Goal: Task Accomplishment & Management: Manage account settings

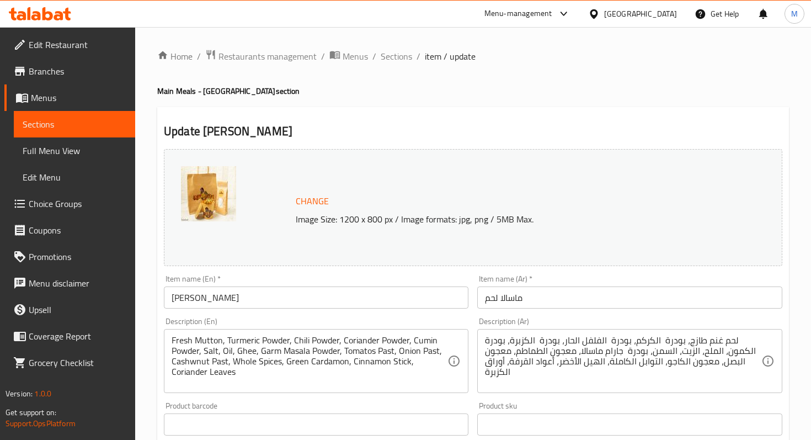
scroll to position [356, 0]
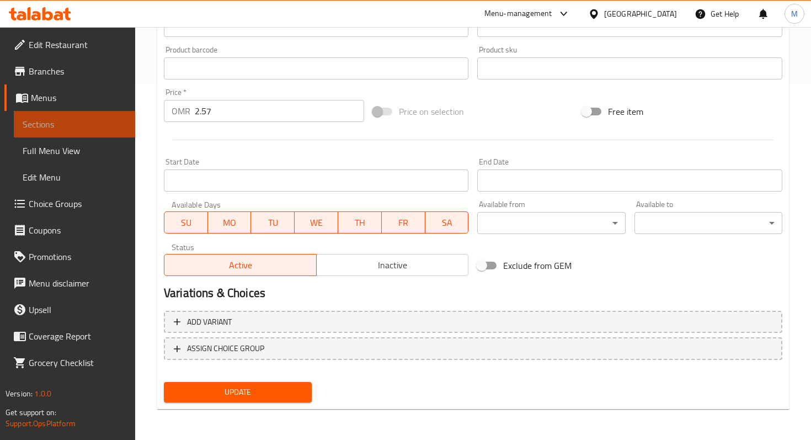
click at [85, 126] on span "Sections" at bounding box center [75, 124] width 104 height 13
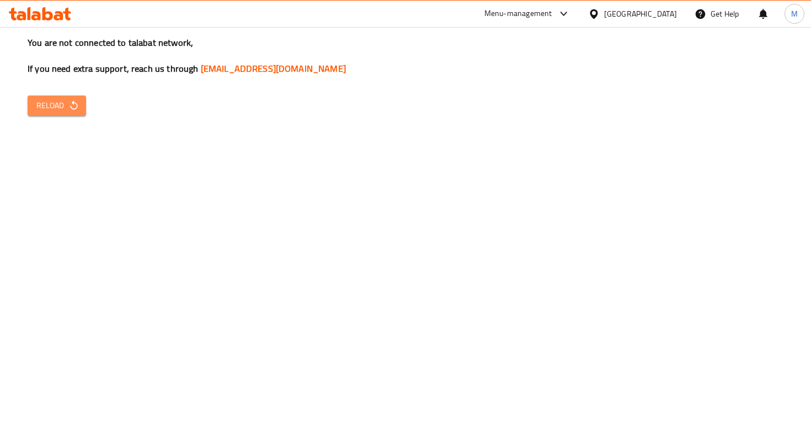
click at [67, 101] on span "Reload" at bounding box center [56, 106] width 41 height 14
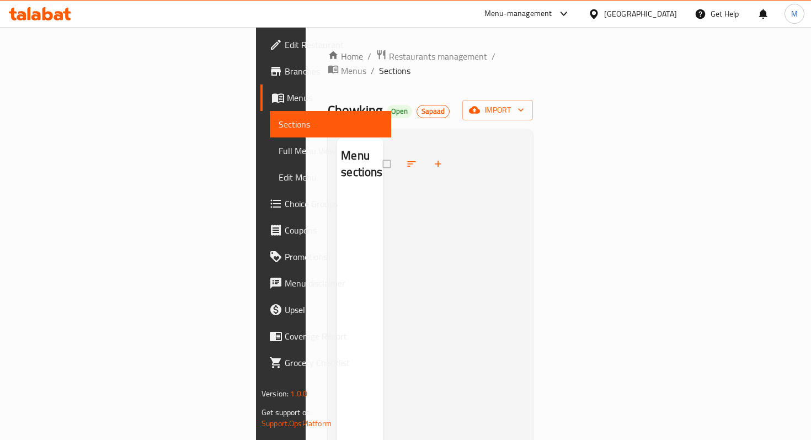
click at [328, 65] on div "Home / Restaurants management / Menus / Sections Chowking Open Sapaad import Me…" at bounding box center [430, 317] width 205 height 537
click at [389, 56] on span "Restaurants management" at bounding box center [438, 56] width 98 height 13
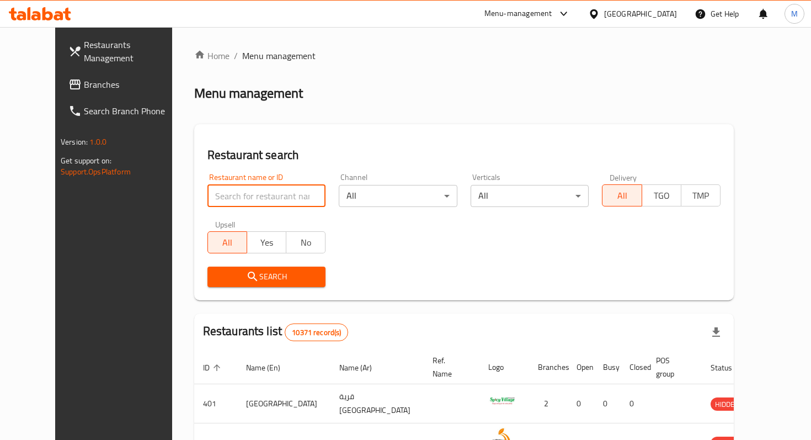
click at [226, 197] on input "search" at bounding box center [266, 196] width 119 height 22
click at [231, 201] on input "search" at bounding box center [266, 196] width 119 height 22
type input "mowgli"
click button "Search" at bounding box center [266, 277] width 119 height 20
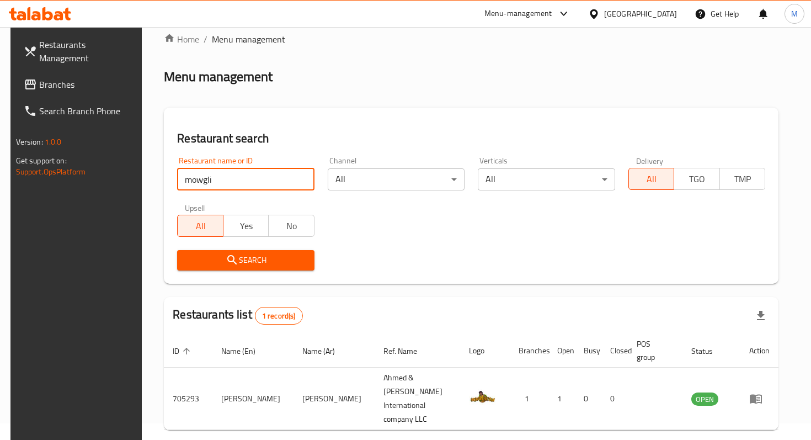
scroll to position [44, 0]
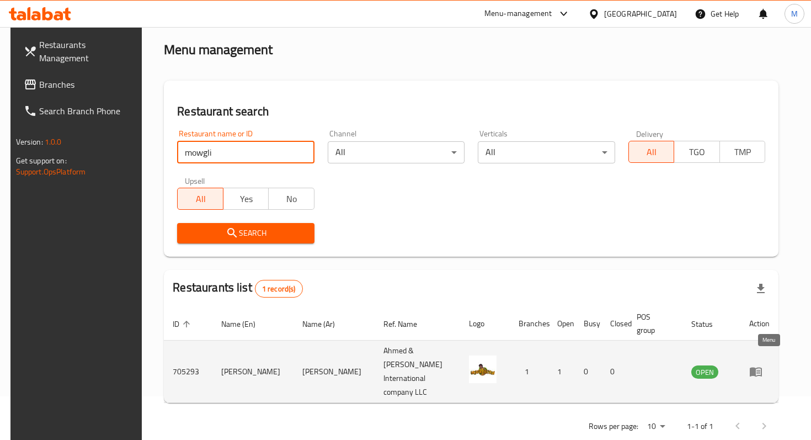
click at [760, 370] on icon "enhanced table" at bounding box center [759, 372] width 4 height 4
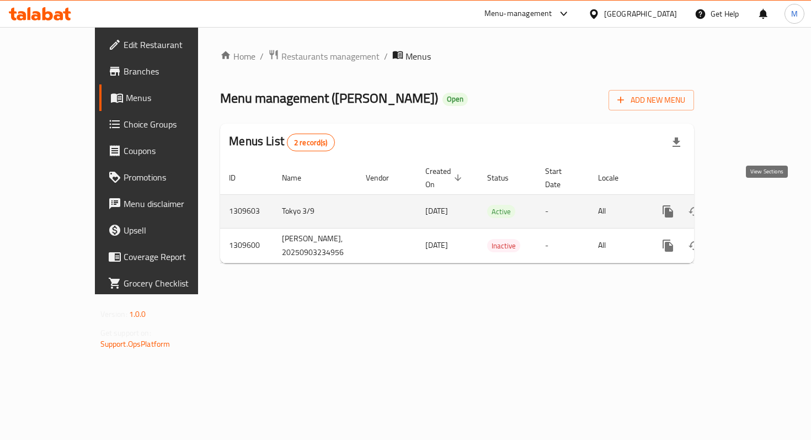
click at [753, 206] on icon "enhanced table" at bounding box center [748, 211] width 10 height 10
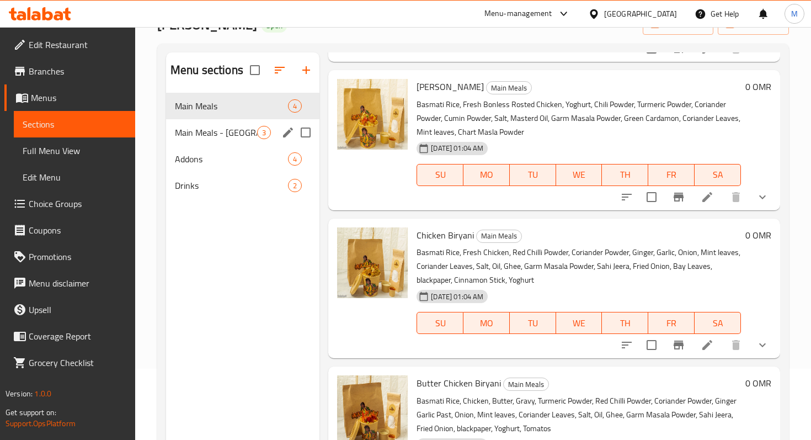
scroll to position [55, 0]
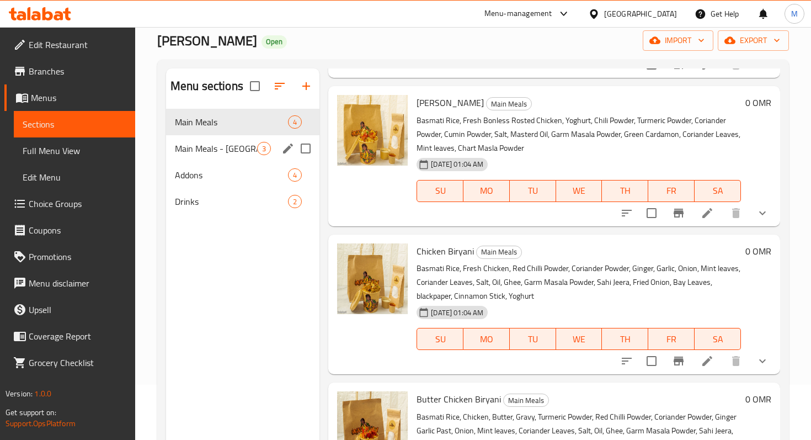
click at [251, 137] on div "Main Meals - Masala 3" at bounding box center [242, 148] width 153 height 26
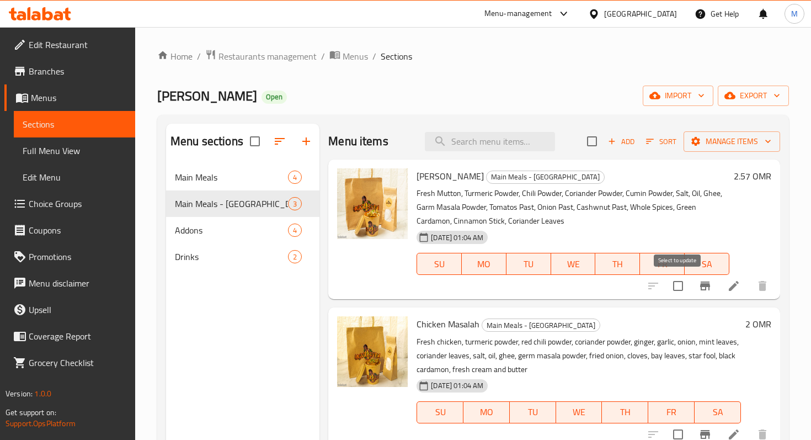
scroll to position [32, 0]
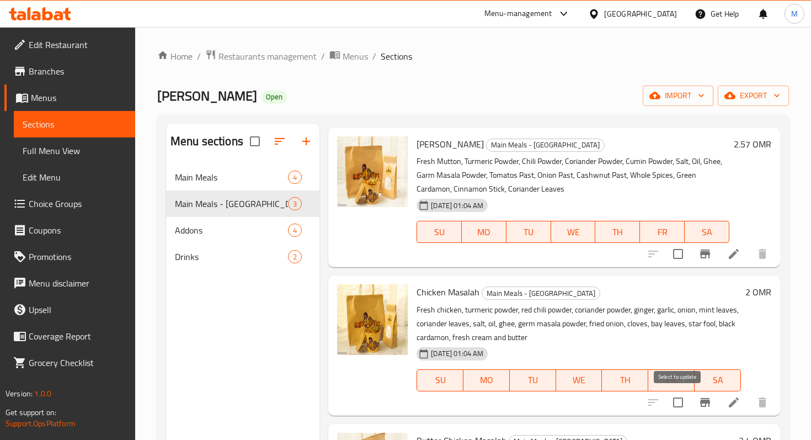
click at [682, 400] on input "checkbox" at bounding box center [678, 402] width 23 height 23
checkbox input "true"
click at [674, 97] on span "import" at bounding box center [678, 96] width 53 height 14
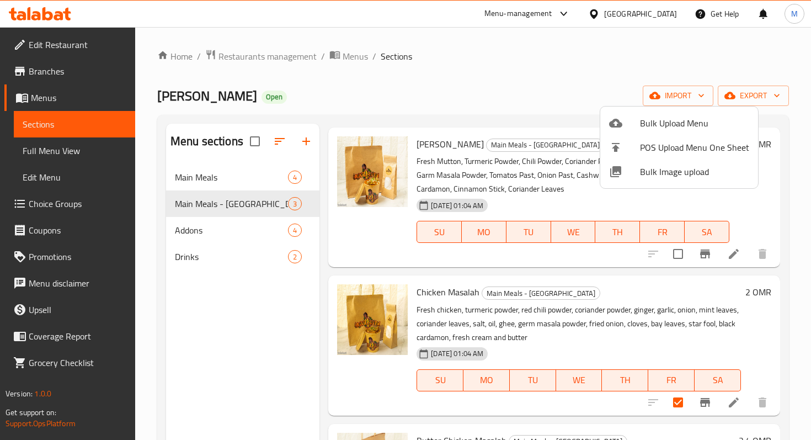
click at [610, 83] on div at bounding box center [405, 220] width 811 height 440
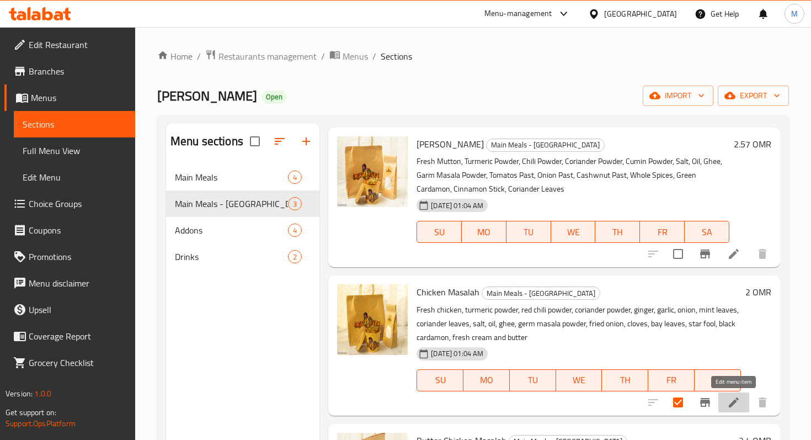
click at [734, 399] on icon at bounding box center [733, 402] width 13 height 13
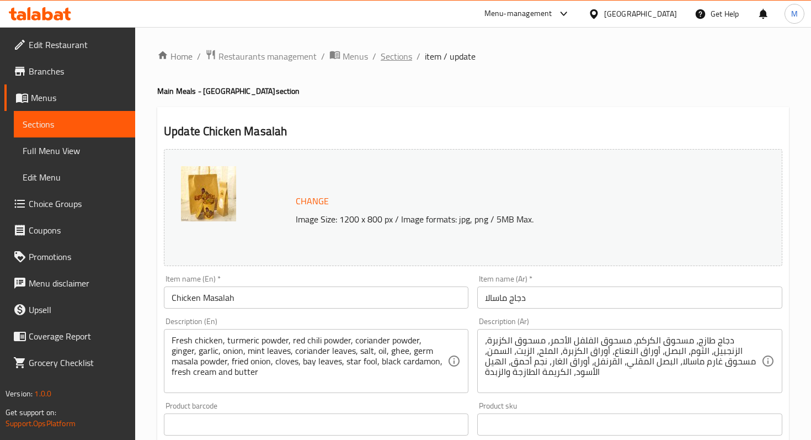
click at [388, 58] on span "Sections" at bounding box center [396, 56] width 31 height 13
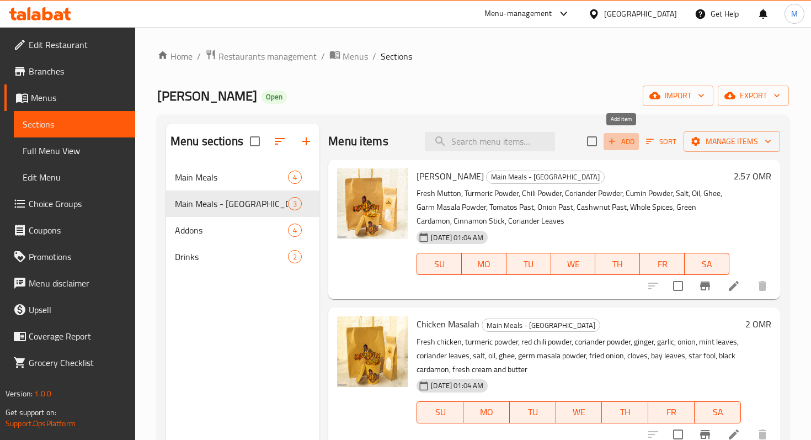
click at [631, 147] on span "Add" at bounding box center [621, 141] width 30 height 13
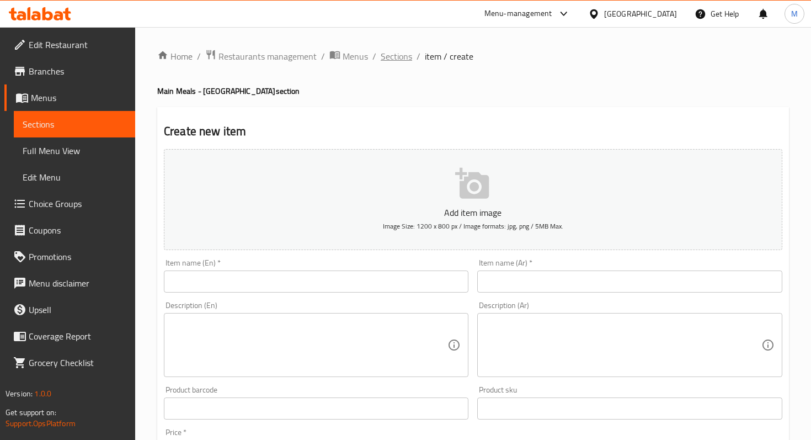
click at [391, 53] on span "Sections" at bounding box center [396, 56] width 31 height 13
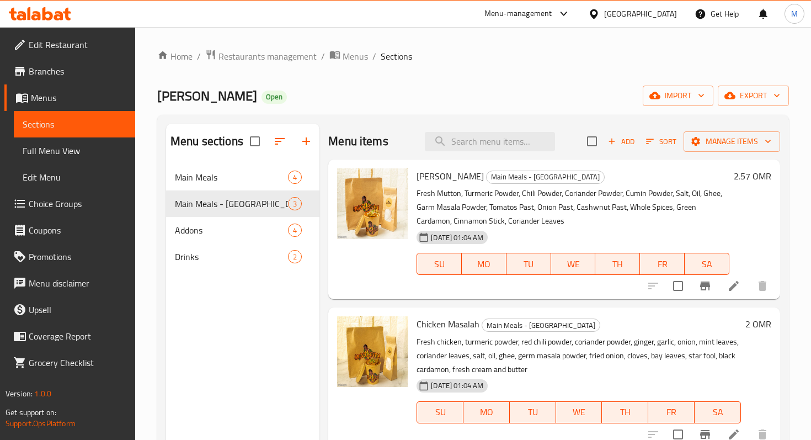
scroll to position [32, 0]
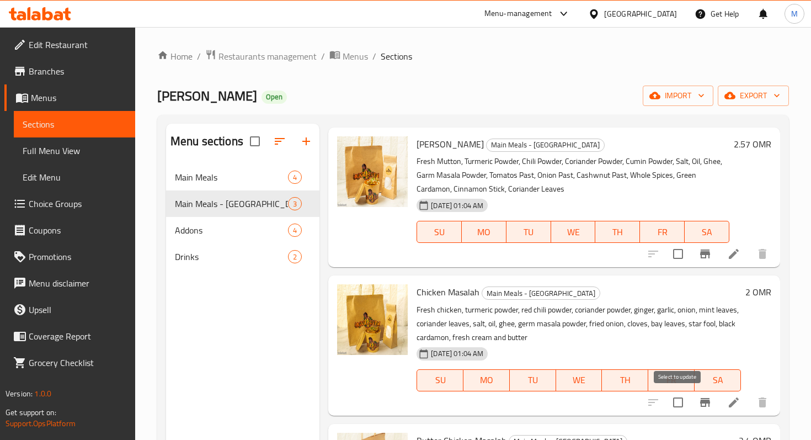
click at [679, 401] on input "checkbox" at bounding box center [678, 402] width 23 height 23
checkbox input "true"
click at [733, 401] on icon at bounding box center [734, 402] width 10 height 10
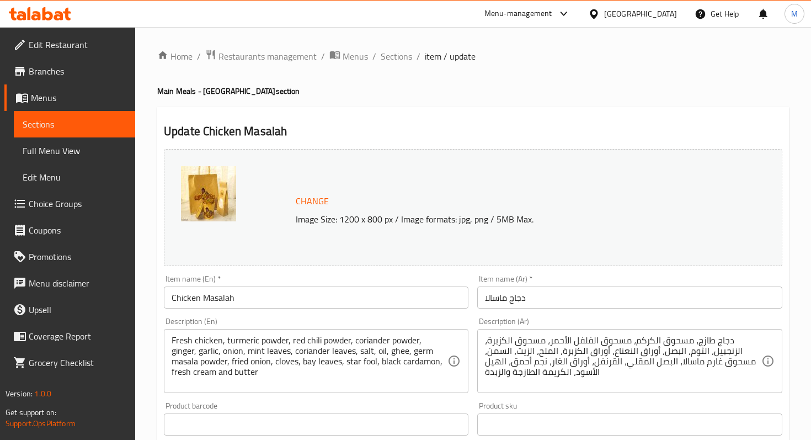
click at [119, 132] on link "Sections" at bounding box center [74, 124] width 121 height 26
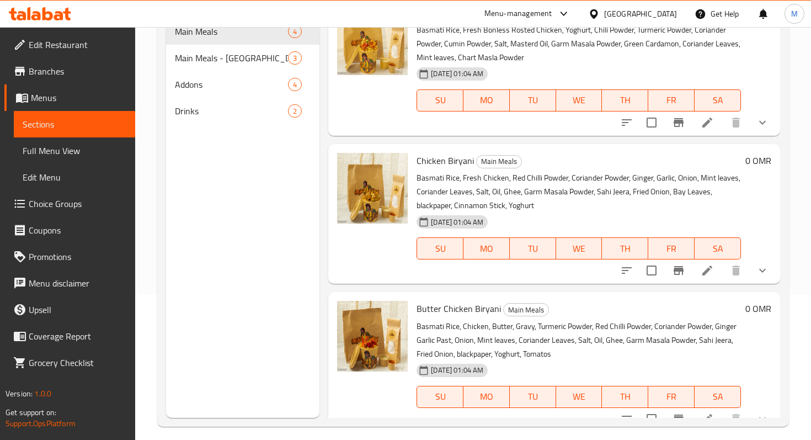
scroll to position [145, 0]
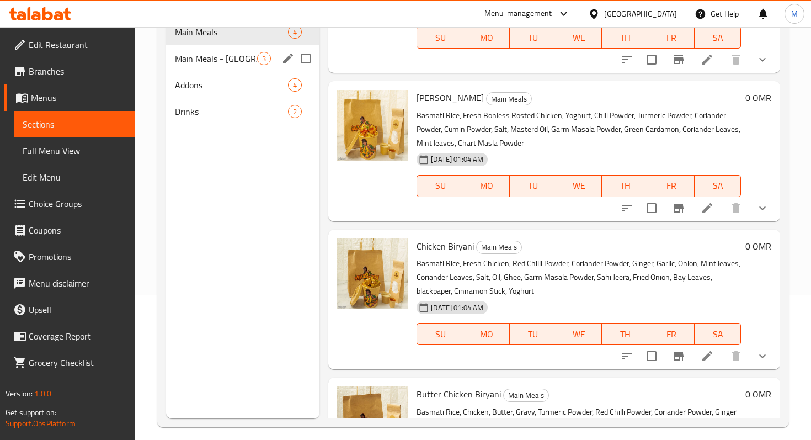
click at [263, 66] on div "Main Meals - Masala 3" at bounding box center [242, 58] width 153 height 26
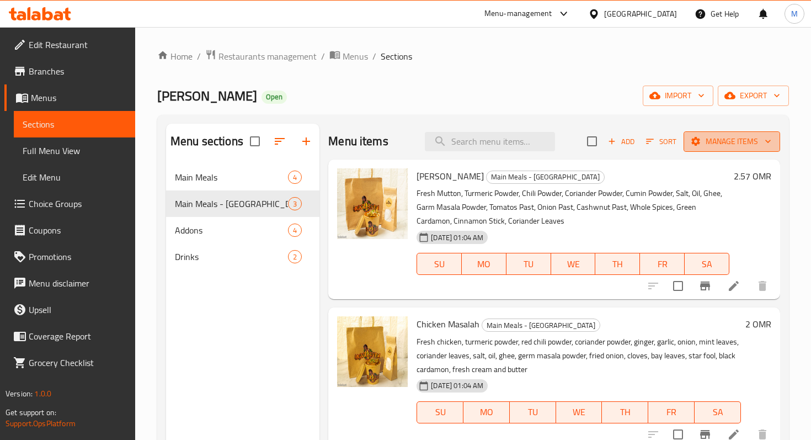
click at [753, 134] on button "Manage items" at bounding box center [732, 141] width 97 height 20
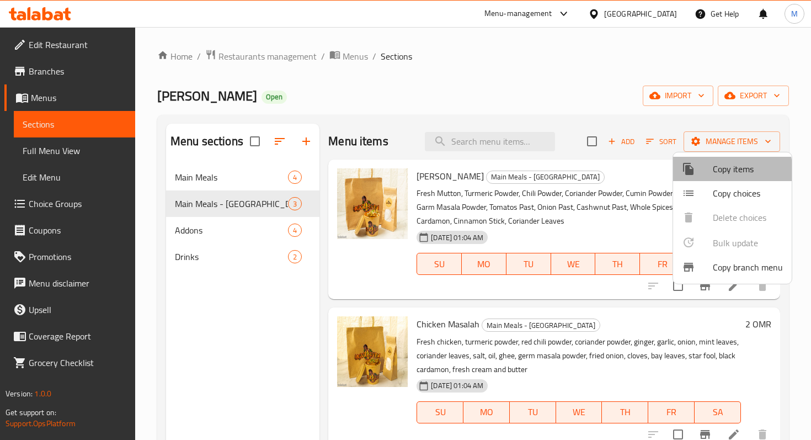
click at [714, 173] on span "Copy items" at bounding box center [748, 168] width 70 height 13
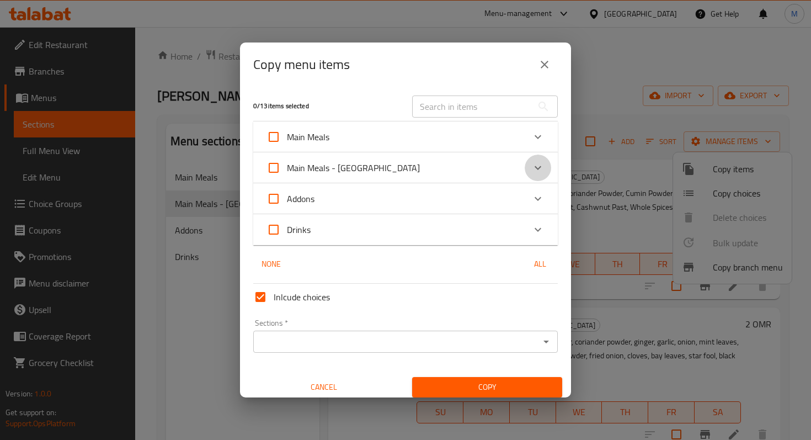
click at [537, 168] on icon "Expand" at bounding box center [538, 168] width 7 height 4
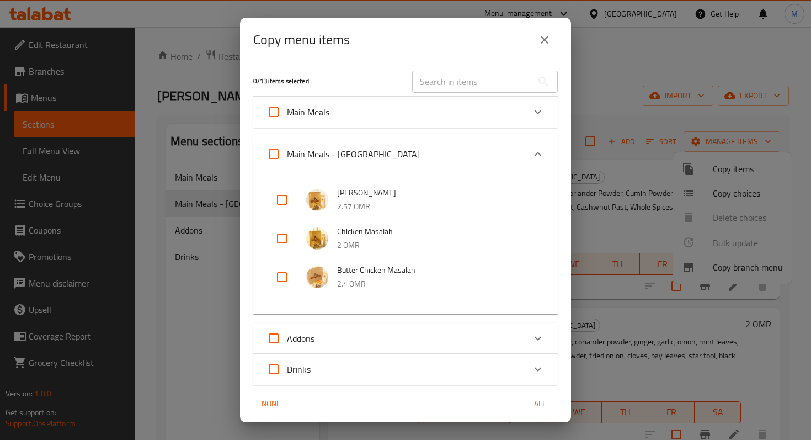
click at [284, 229] on input "checkbox" at bounding box center [282, 238] width 26 height 26
checkbox input "true"
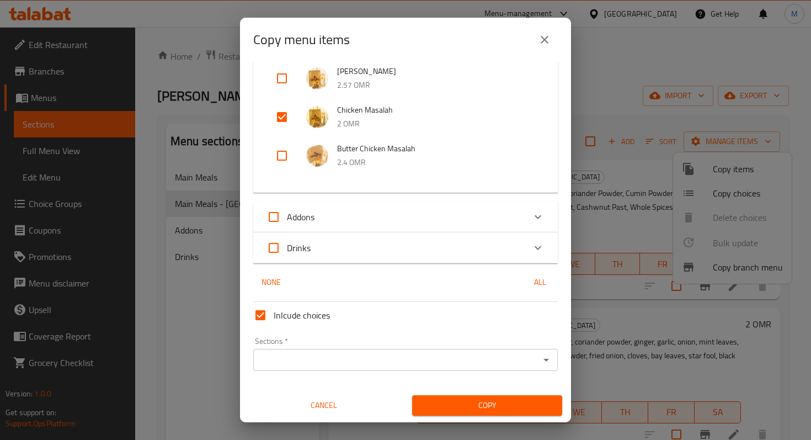
click at [476, 409] on span "Copy" at bounding box center [487, 405] width 132 height 14
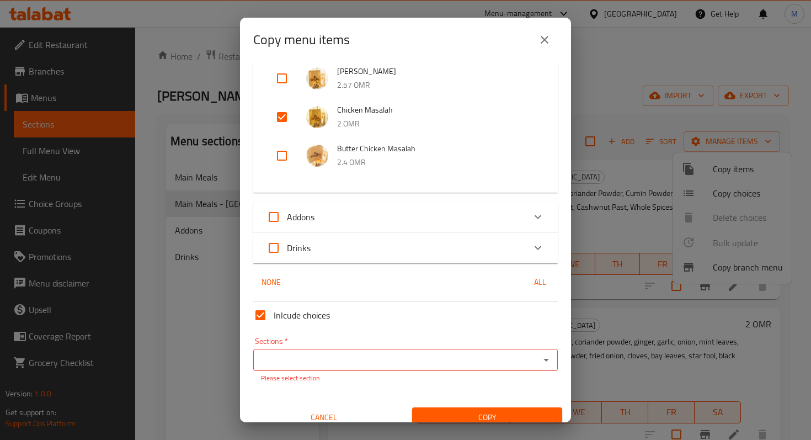
click at [409, 347] on div "Sections   * Sections * Please select section" at bounding box center [405, 360] width 305 height 46
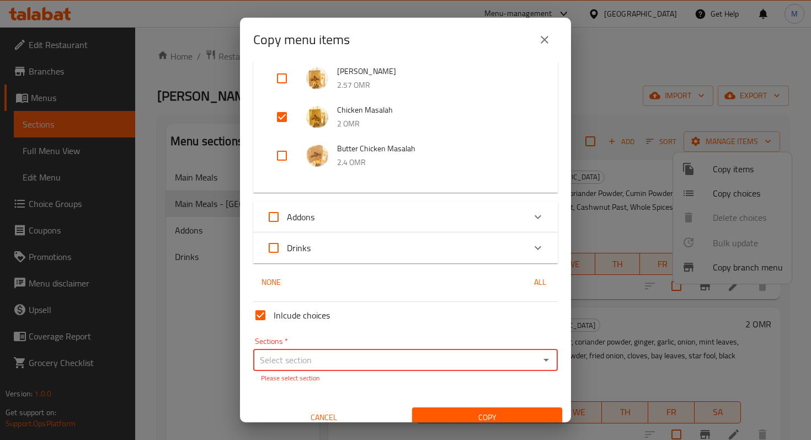
click at [412, 352] on input "Sections   *" at bounding box center [397, 359] width 280 height 15
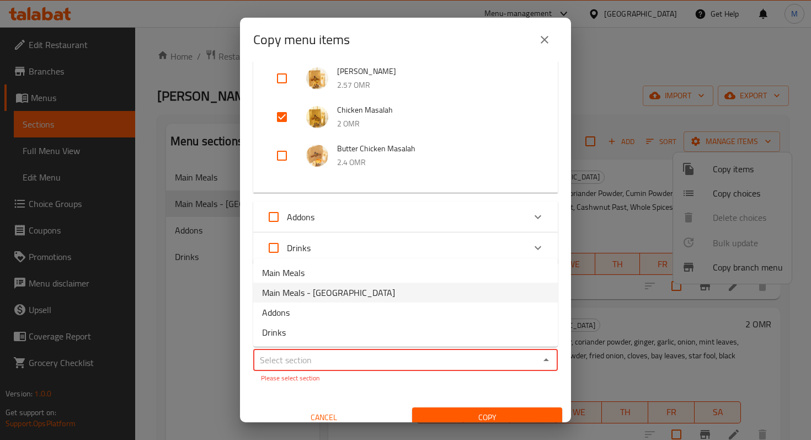
click at [387, 288] on li "Main Meals - [GEOGRAPHIC_DATA]" at bounding box center [405, 293] width 305 height 20
type input "Main Meals - [GEOGRAPHIC_DATA]"
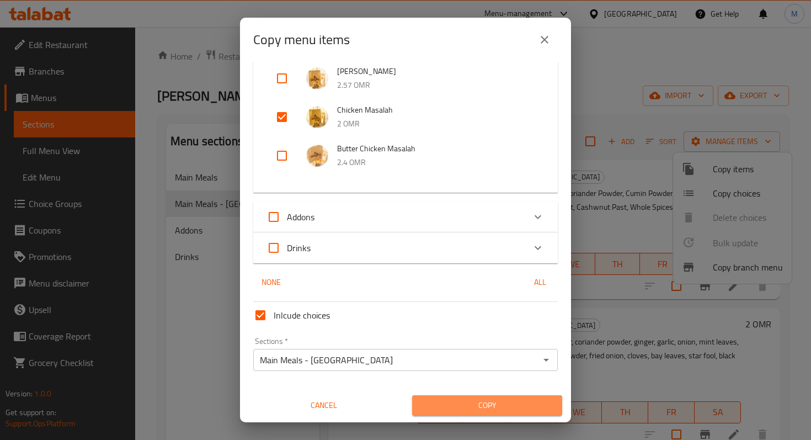
click at [469, 400] on span "Copy" at bounding box center [487, 405] width 132 height 14
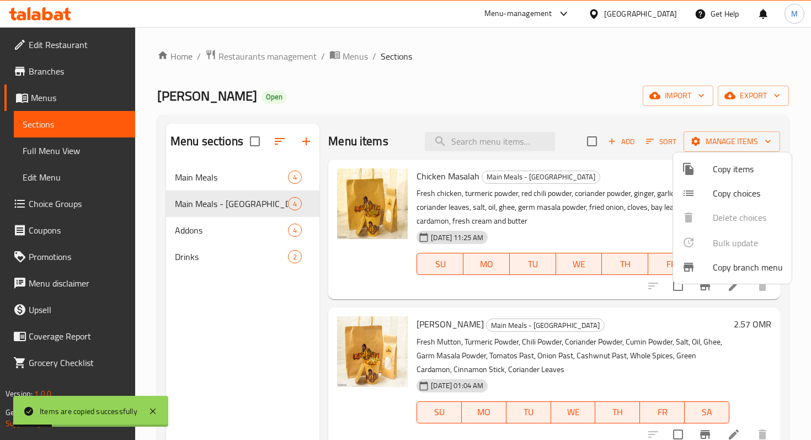
click at [407, 198] on div at bounding box center [405, 220] width 811 height 440
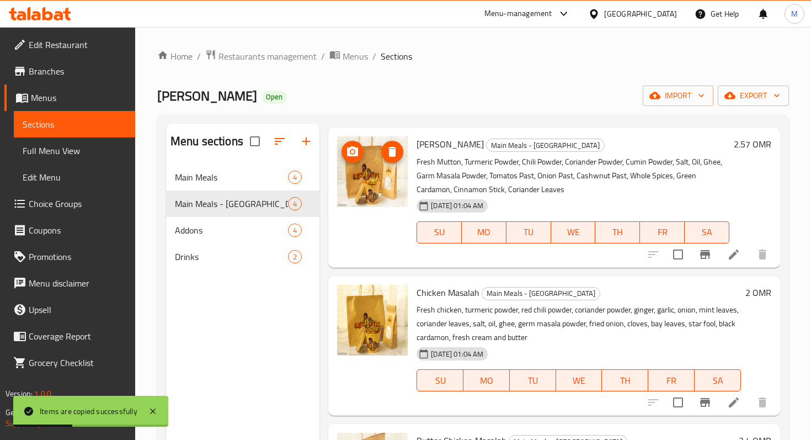
scroll to position [179, 0]
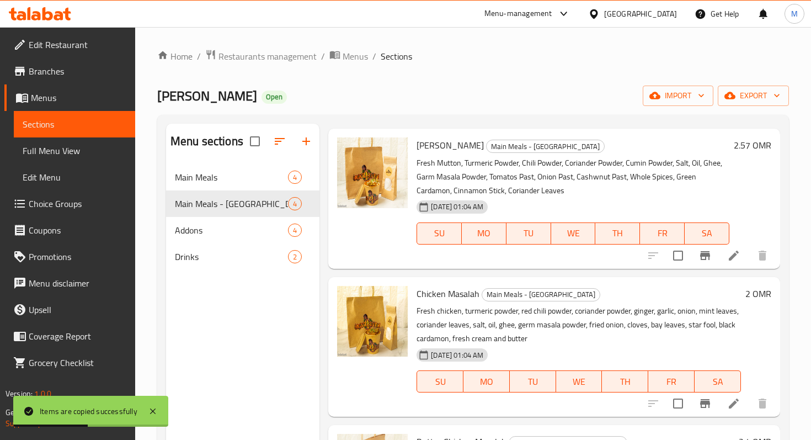
click at [726, 403] on li at bounding box center [733, 403] width 31 height 20
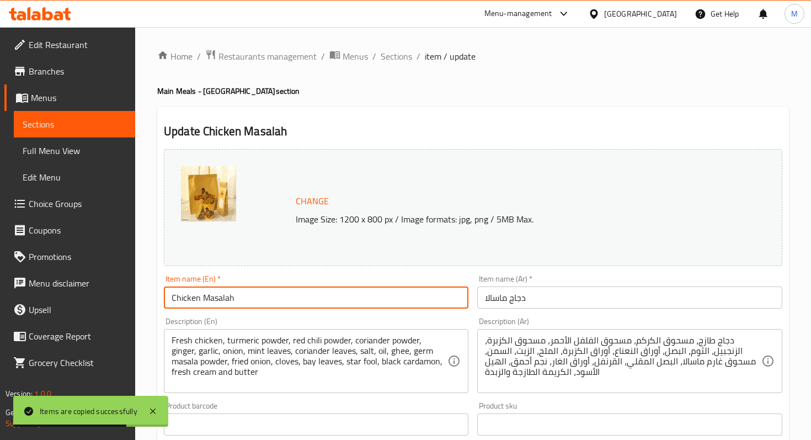
drag, startPoint x: 299, startPoint y: 287, endPoint x: 209, endPoint y: 290, distance: 90.0
click at [207, 290] on input "Chicken Masalah" at bounding box center [316, 297] width 305 height 22
click at [209, 290] on input "Chicken Masalah" at bounding box center [316, 297] width 305 height 22
drag, startPoint x: 268, startPoint y: 292, endPoint x: 204, endPoint y: 292, distance: 64.0
click at [204, 292] on input "Chicken Masalah" at bounding box center [316, 297] width 305 height 22
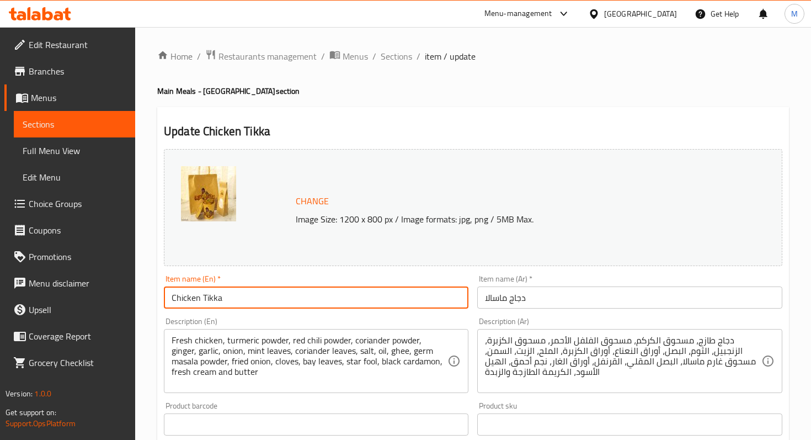
type input "Chicken Tikka"
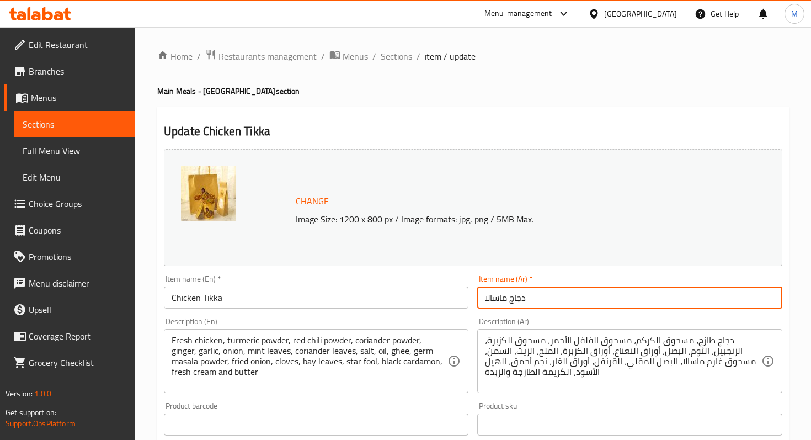
drag, startPoint x: 509, startPoint y: 295, endPoint x: 468, endPoint y: 294, distance: 41.4
click at [468, 294] on div "Change Image Size: 1200 x 800 px / Image formats: jpg, png / 5MB Max. Item name…" at bounding box center [472, 391] width 627 height 492
type input "دجاج تكا"
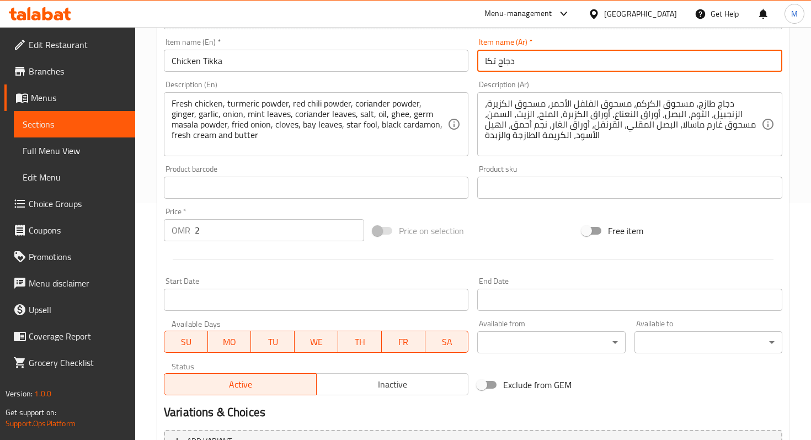
scroll to position [246, 0]
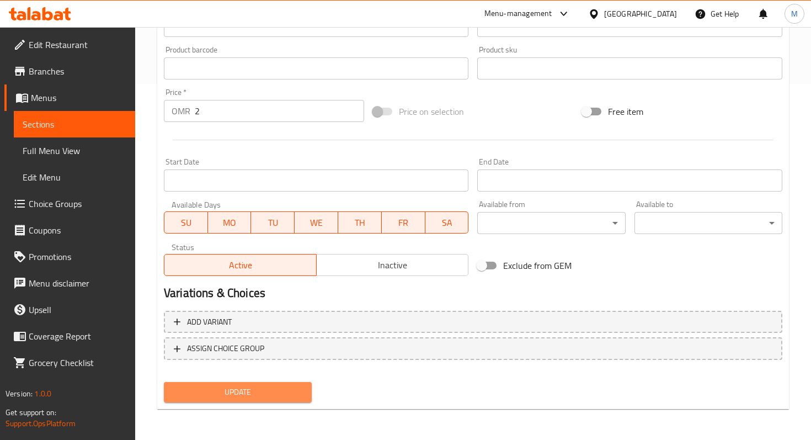
click at [215, 388] on span "Update" at bounding box center [238, 392] width 130 height 14
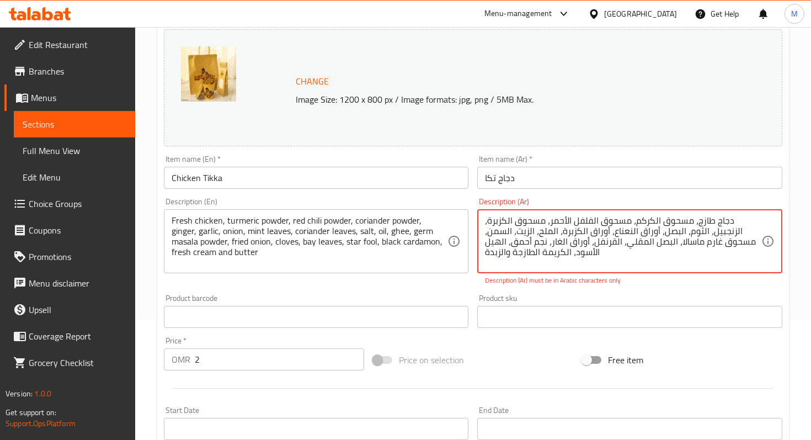
scroll to position [158, 0]
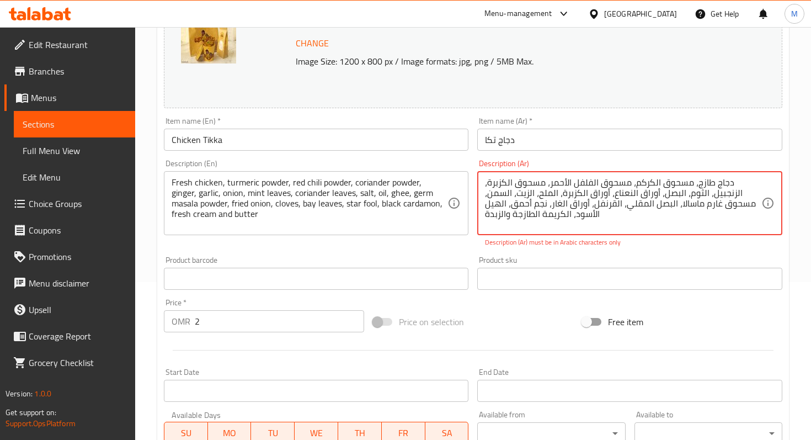
click at [659, 215] on textarea "دجاج طازج، مسحوق الكركم، مسحوق الفلفل الأحمر، مسحوق الكزبرة، الزنجبيل، الثوم، ا…" at bounding box center [623, 203] width 276 height 52
drag, startPoint x: 658, startPoint y: 215, endPoint x: 494, endPoint y: 179, distance: 167.6
click at [494, 180] on textarea "دجاج طازج، مسحوق الكركم، مسحوق الفلفل الأحمر، مسحوق الكزبرة، الزنجبيل، الثوم، ا…" at bounding box center [623, 203] width 276 height 52
click at [494, 179] on textarea "دجاج طازج، مسحوق الكركم، مسحوق الفلفل الأحمر، مسحوق الكزبرة، الزنجبيل، الثوم، ا…" at bounding box center [623, 203] width 276 height 52
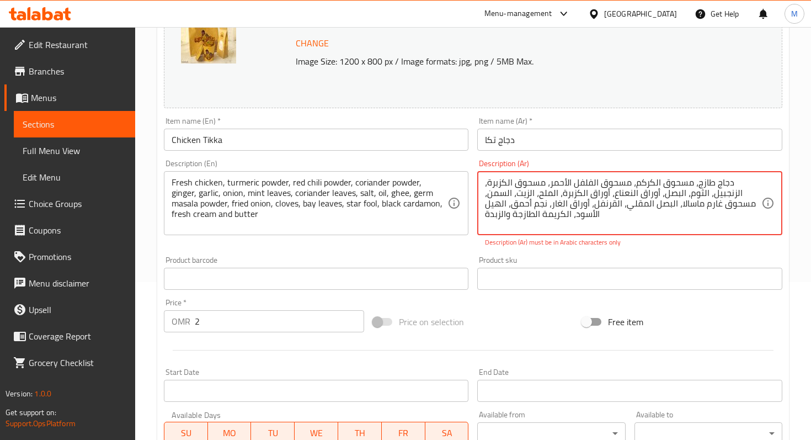
click at [494, 179] on textarea "دجاج طازج، مسحوق الكركم، مسحوق الفلفل الأحمر، مسحوق الكزبرة، الزنجبيل، الثوم، ا…" at bounding box center [623, 203] width 276 height 52
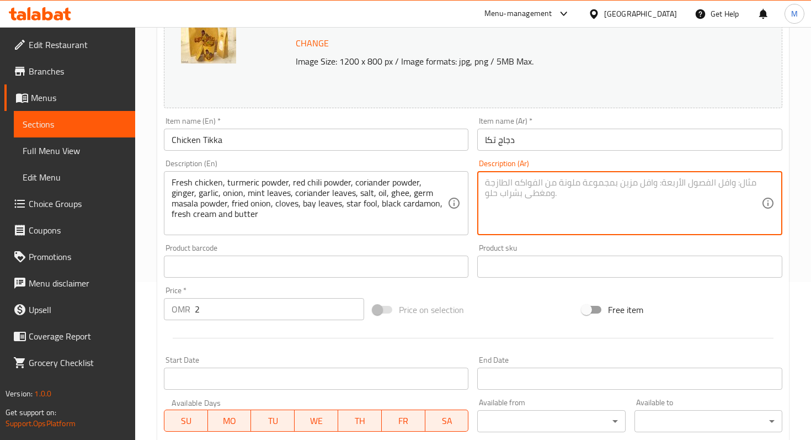
scroll to position [356, 0]
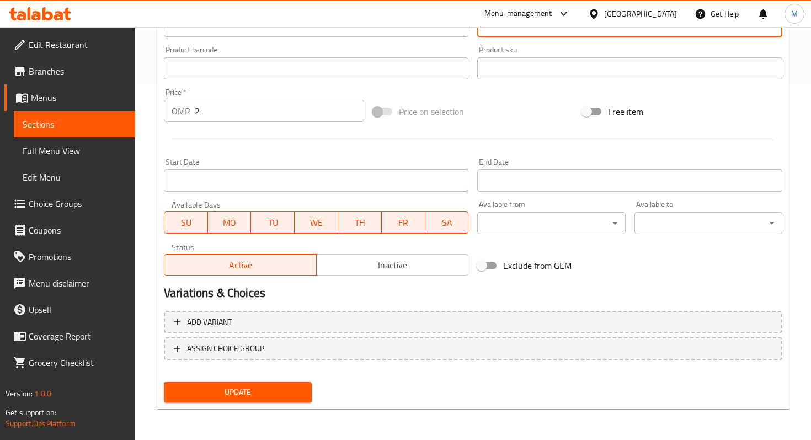
click at [245, 392] on span "Update" at bounding box center [238, 392] width 130 height 14
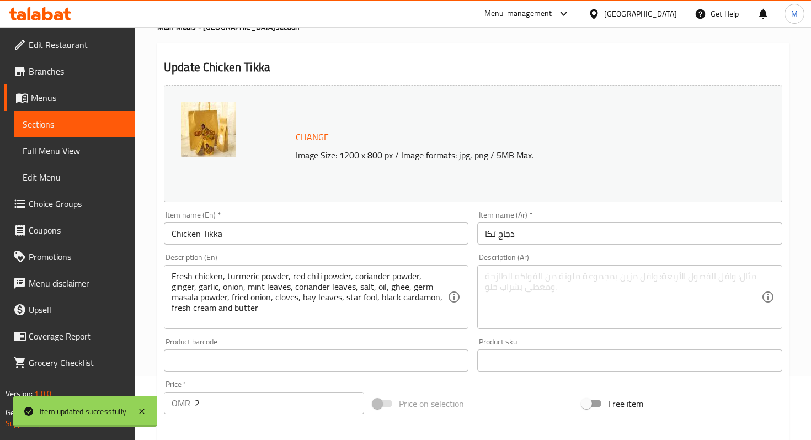
scroll to position [0, 0]
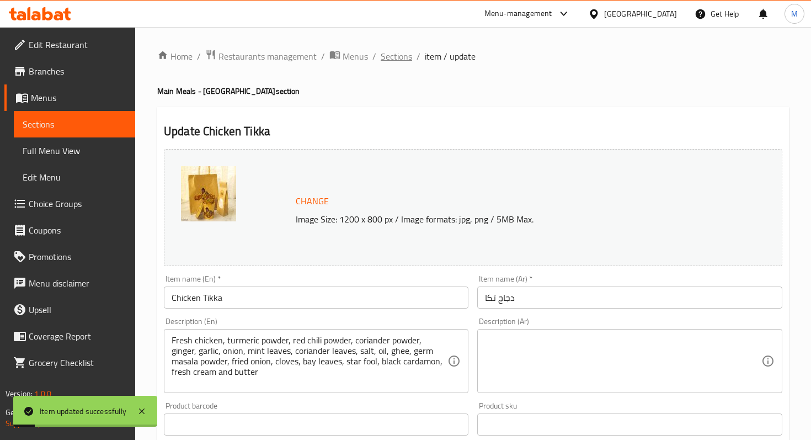
click at [404, 51] on span "Sections" at bounding box center [396, 56] width 31 height 13
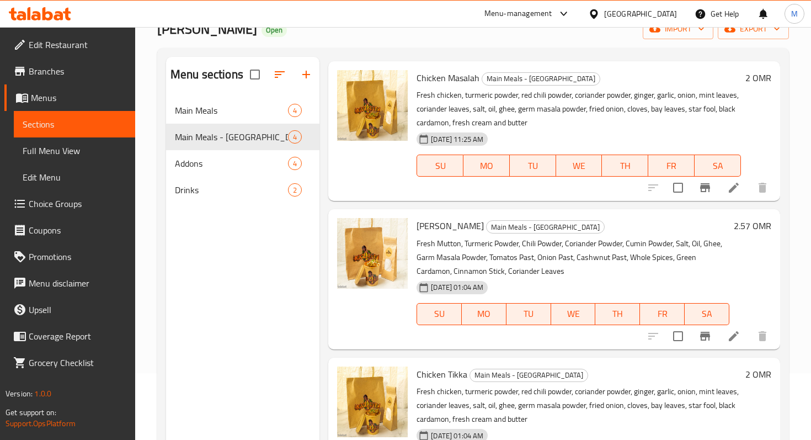
scroll to position [30, 0]
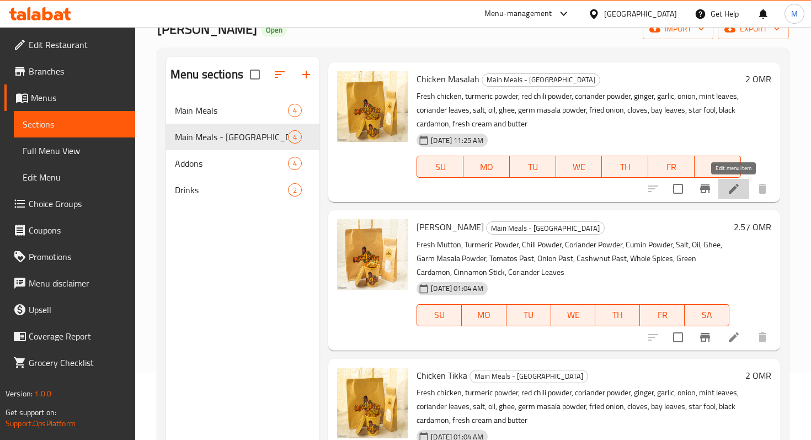
click at [734, 190] on icon at bounding box center [733, 188] width 13 height 13
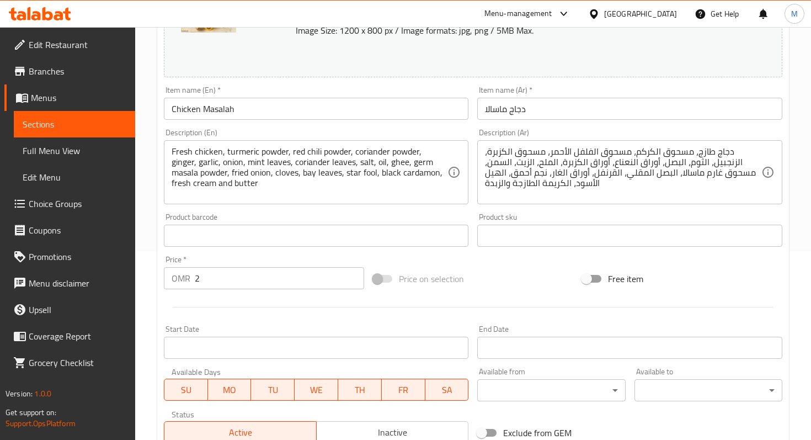
scroll to position [312, 0]
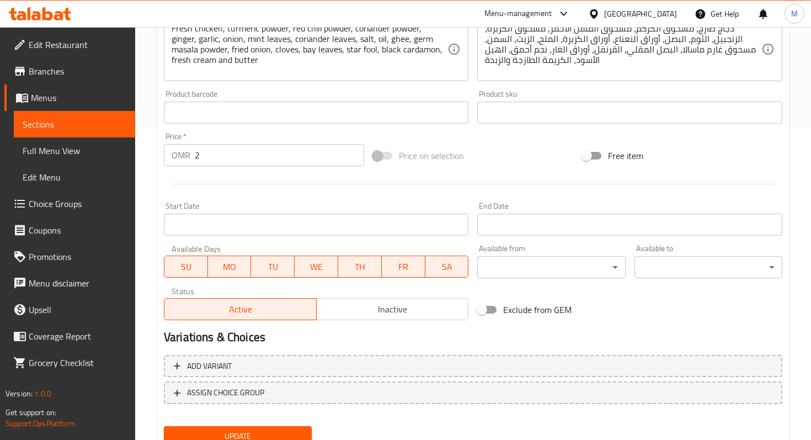
click at [232, 136] on div "Price   * OMR 2 Price *" at bounding box center [264, 149] width 200 height 34
click at [236, 165] on input "2" at bounding box center [279, 155] width 169 height 22
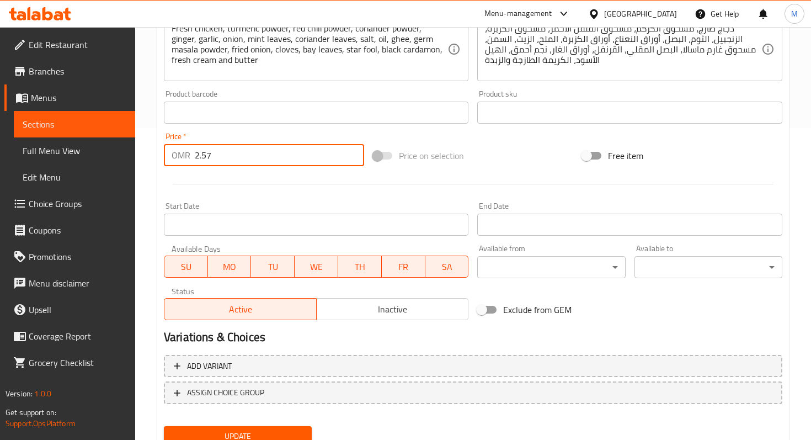
type input "2.57"
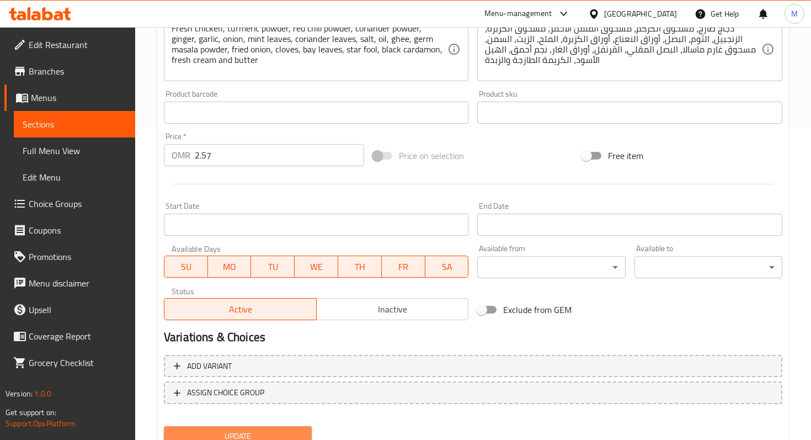
click at [291, 431] on span "Update" at bounding box center [238, 436] width 130 height 14
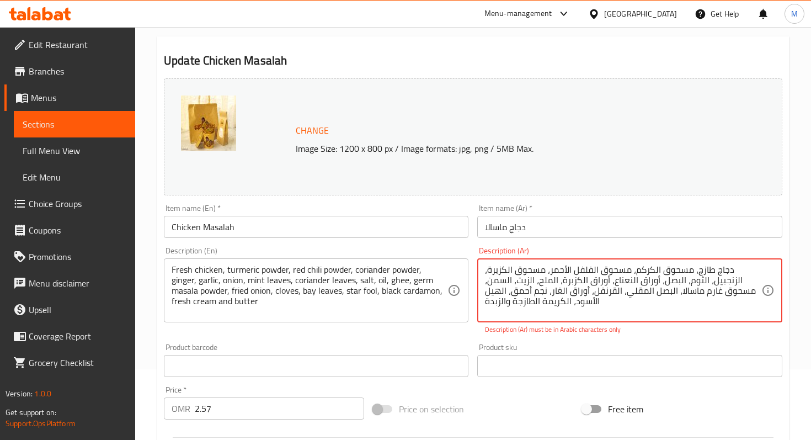
scroll to position [63, 0]
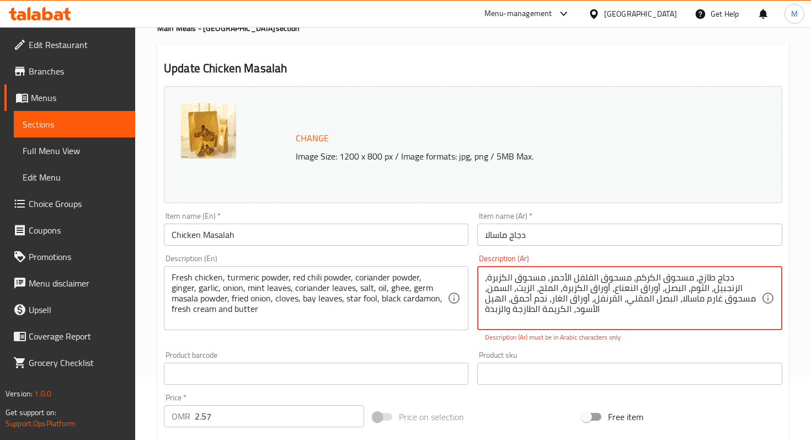
click at [84, 124] on span "Sections" at bounding box center [75, 124] width 104 height 13
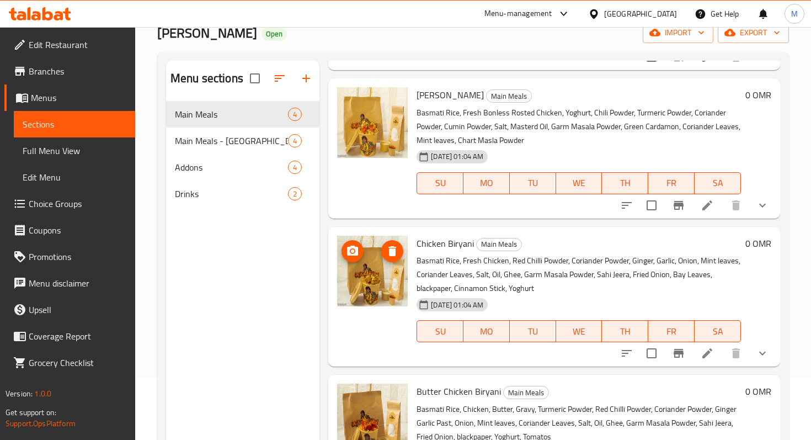
scroll to position [155, 0]
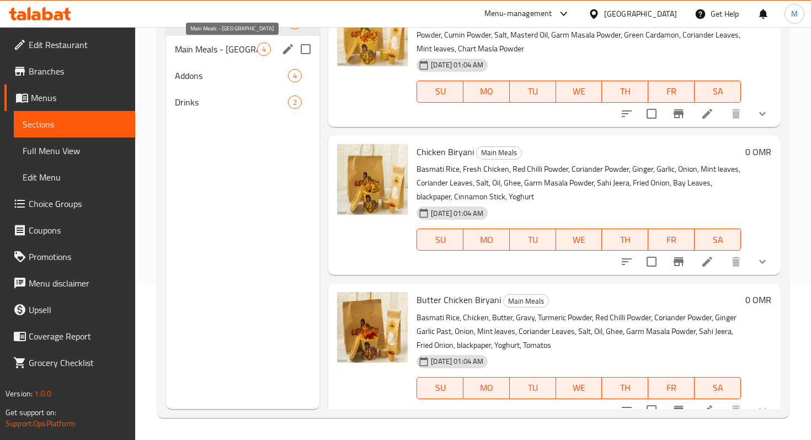
click at [189, 54] on span "Main Meals - [GEOGRAPHIC_DATA]" at bounding box center [216, 48] width 82 height 13
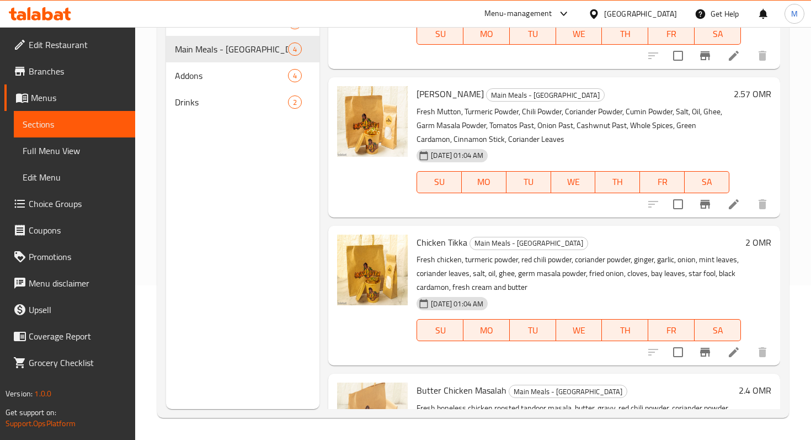
scroll to position [76, 0]
click at [735, 350] on icon at bounding box center [734, 352] width 10 height 10
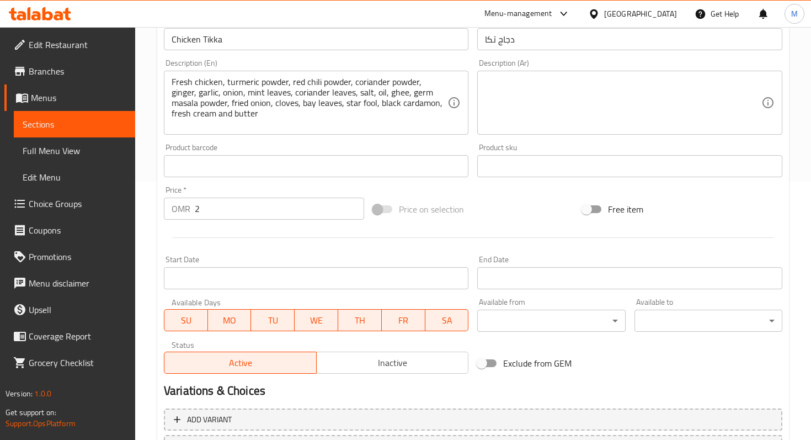
scroll to position [356, 0]
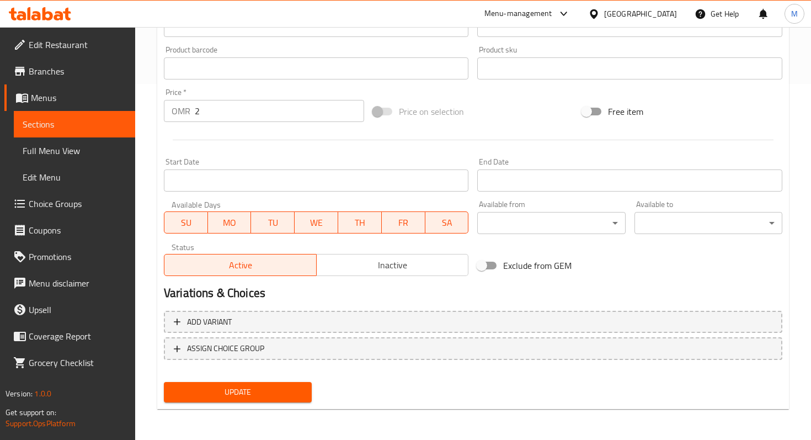
click at [216, 116] on input "2" at bounding box center [279, 111] width 169 height 22
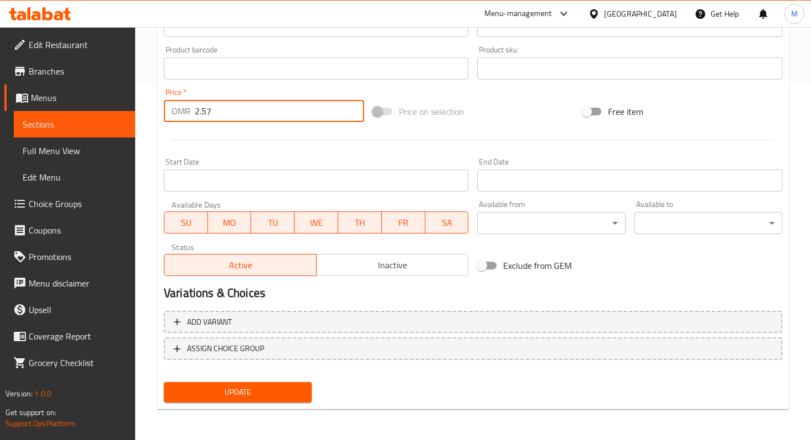
type input "2.57"
click at [259, 398] on span "Update" at bounding box center [238, 392] width 130 height 14
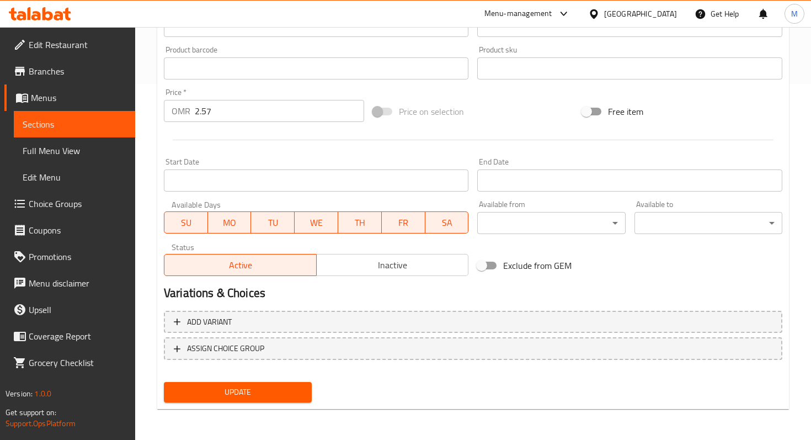
click at [27, 124] on span "Sections" at bounding box center [75, 124] width 104 height 13
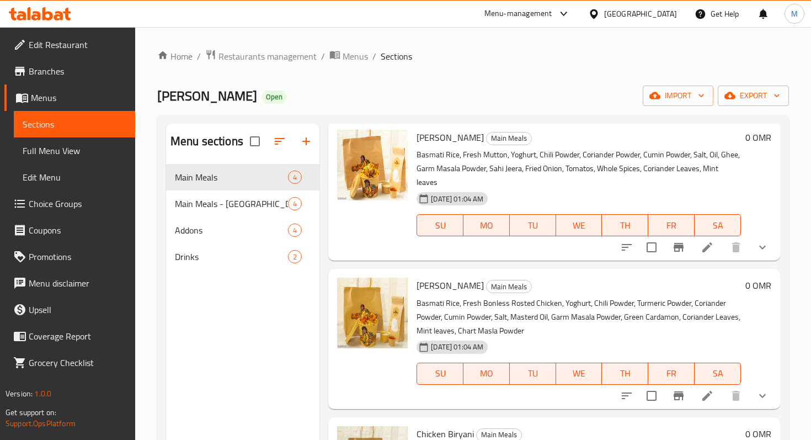
scroll to position [39, 0]
click at [708, 239] on li at bounding box center [707, 247] width 31 height 20
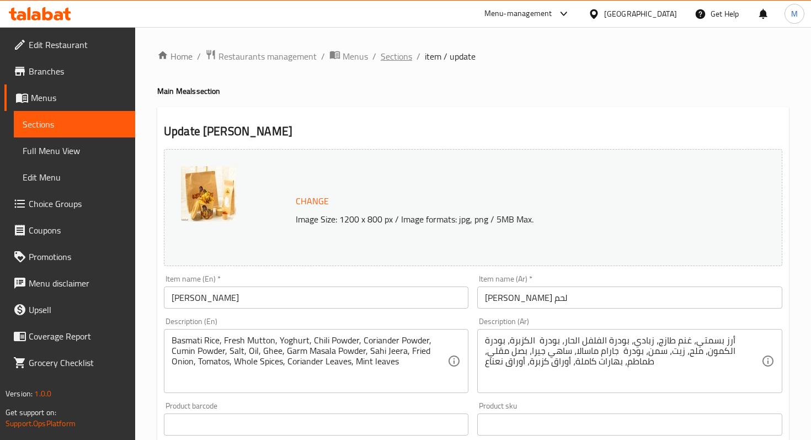
click at [403, 57] on span "Sections" at bounding box center [396, 56] width 31 height 13
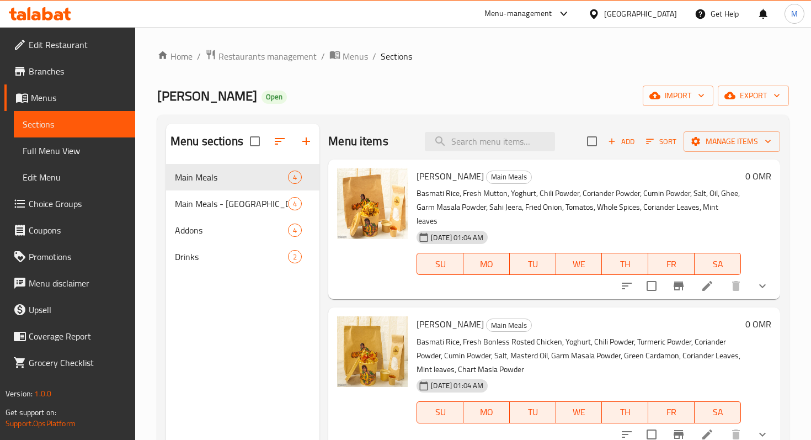
scroll to position [166, 0]
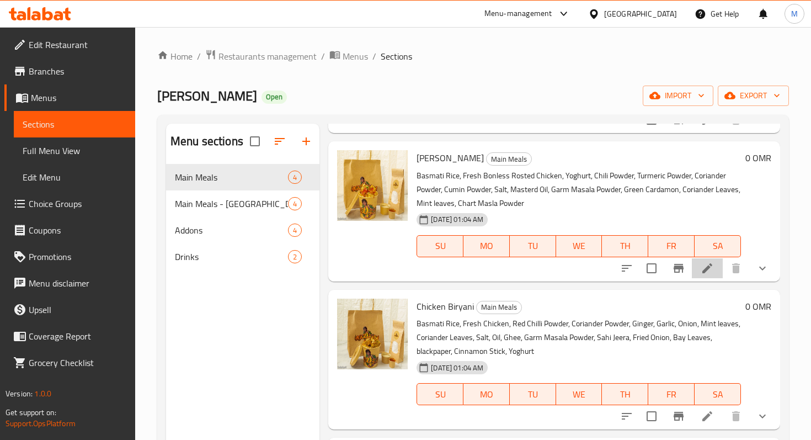
click at [714, 261] on li at bounding box center [707, 268] width 31 height 20
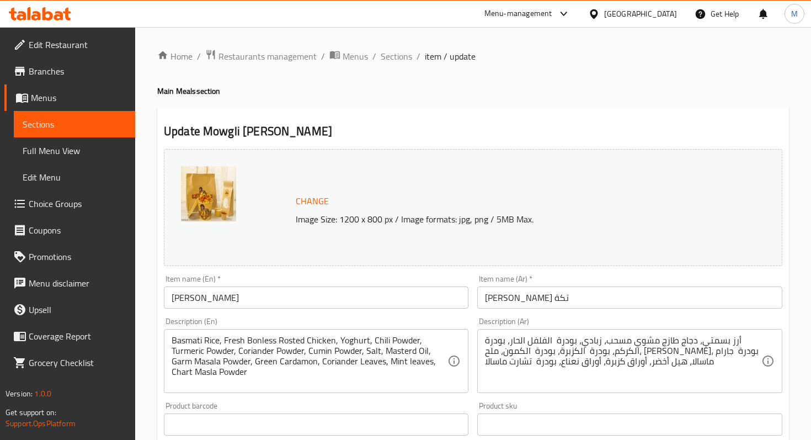
click at [99, 113] on link "Sections" at bounding box center [74, 124] width 121 height 26
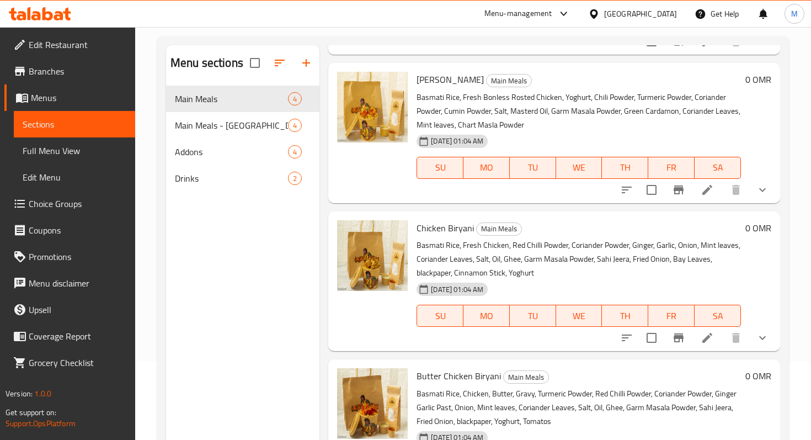
scroll to position [155, 0]
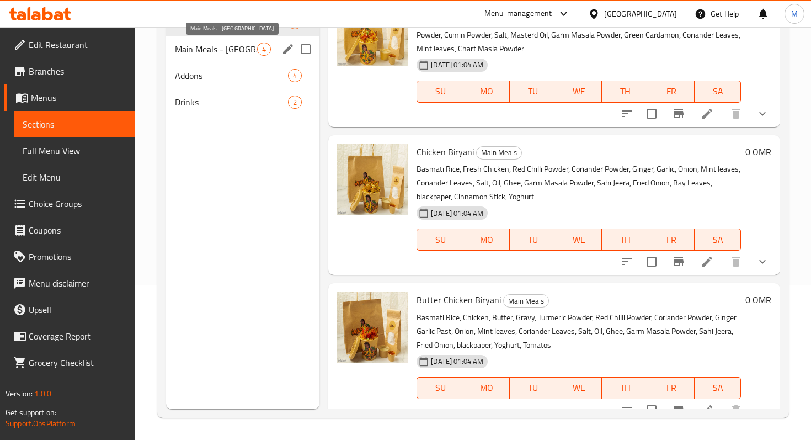
click at [250, 54] on span "Main Meals - [GEOGRAPHIC_DATA]" at bounding box center [216, 48] width 82 height 13
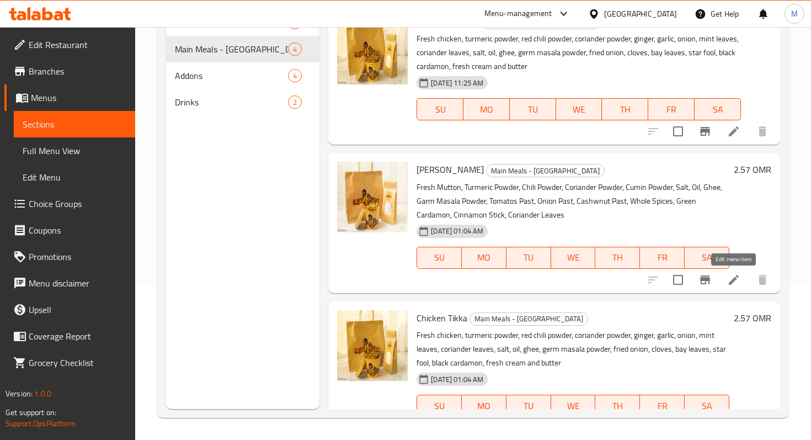
click at [737, 283] on icon at bounding box center [733, 279] width 13 height 13
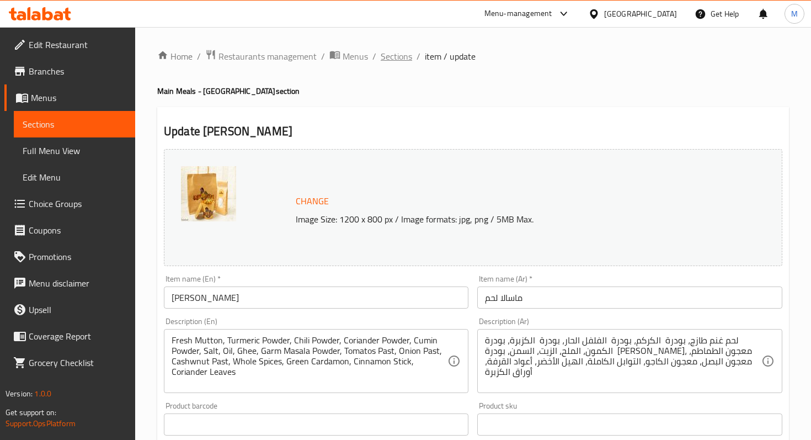
click at [385, 54] on span "Sections" at bounding box center [396, 56] width 31 height 13
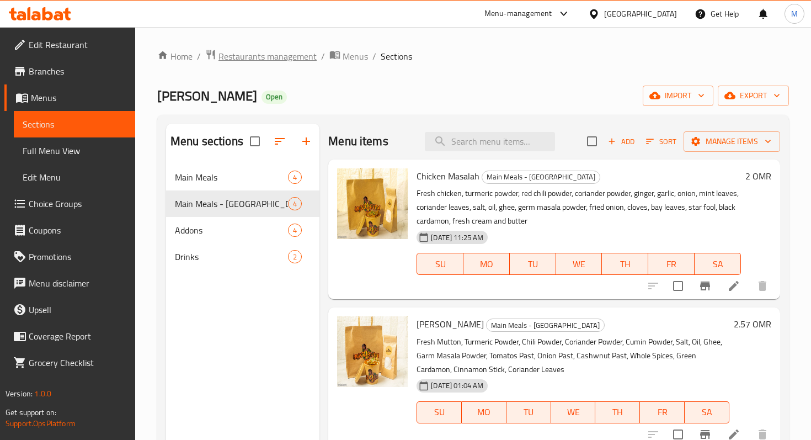
click at [286, 54] on span "Restaurants management" at bounding box center [268, 56] width 98 height 13
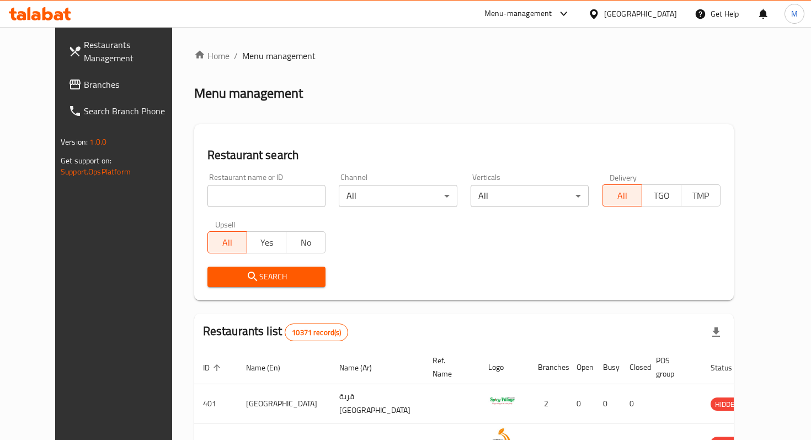
click at [93, 45] on span "Restaurants Management" at bounding box center [133, 51] width 98 height 26
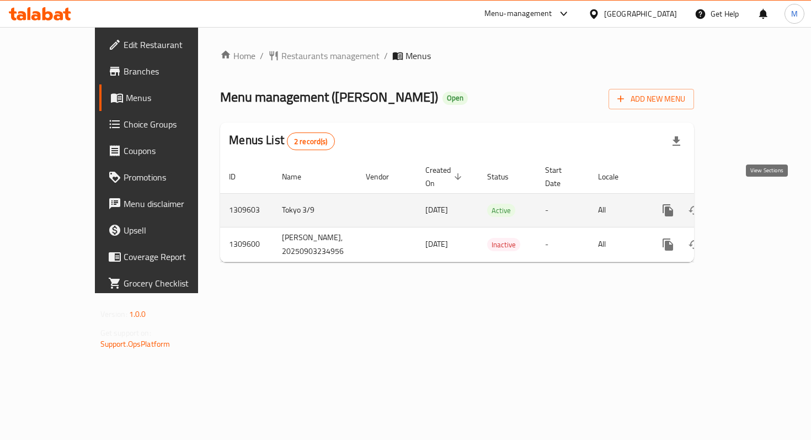
click at [754, 204] on icon "enhanced table" at bounding box center [747, 210] width 13 height 13
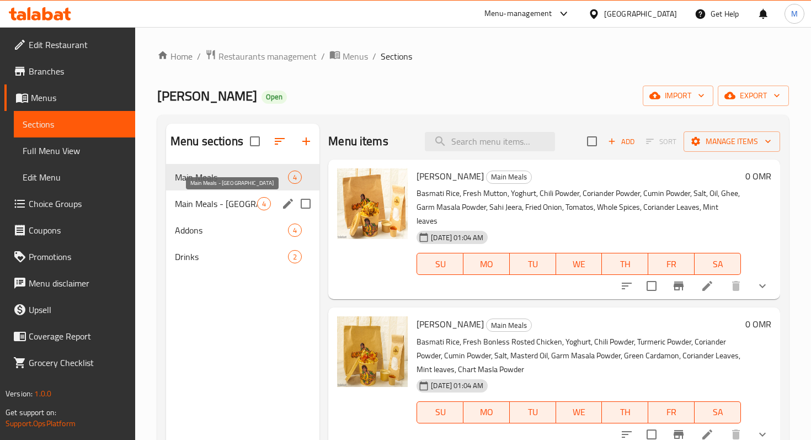
click at [233, 197] on span "Main Meals - [GEOGRAPHIC_DATA]" at bounding box center [216, 203] width 82 height 13
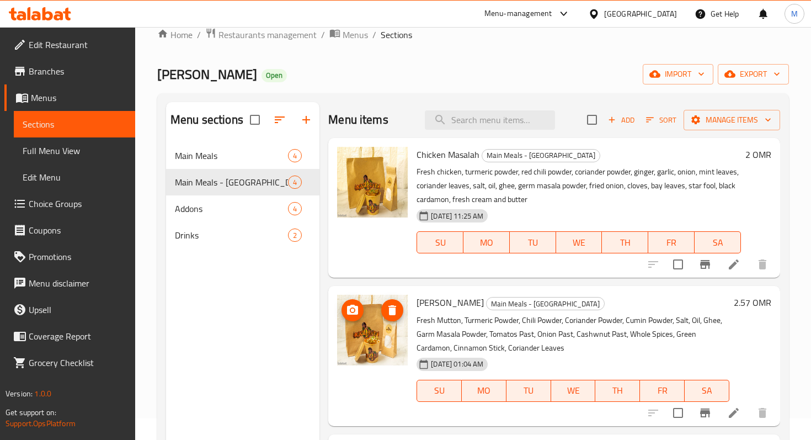
scroll to position [180, 0]
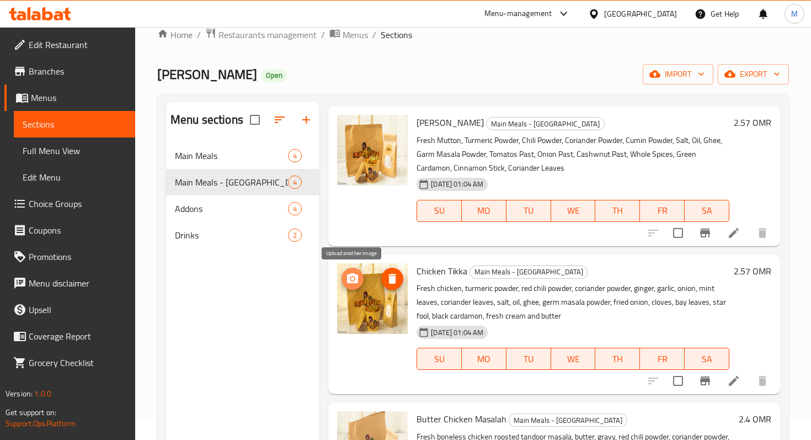
click at [353, 273] on icon "upload picture" at bounding box center [352, 278] width 11 height 10
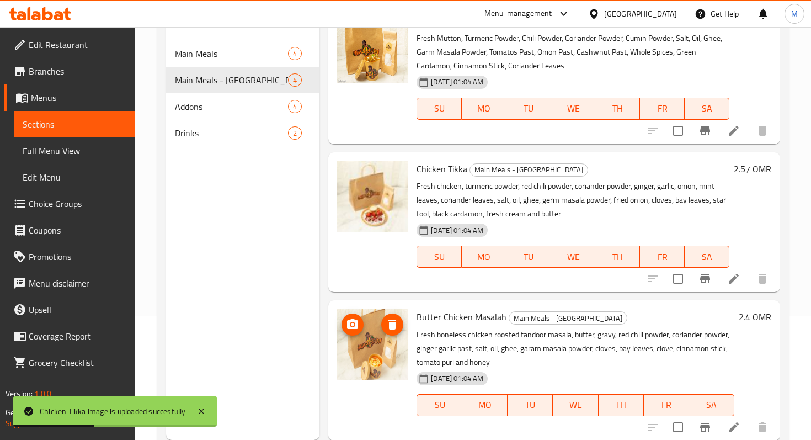
scroll to position [122, 0]
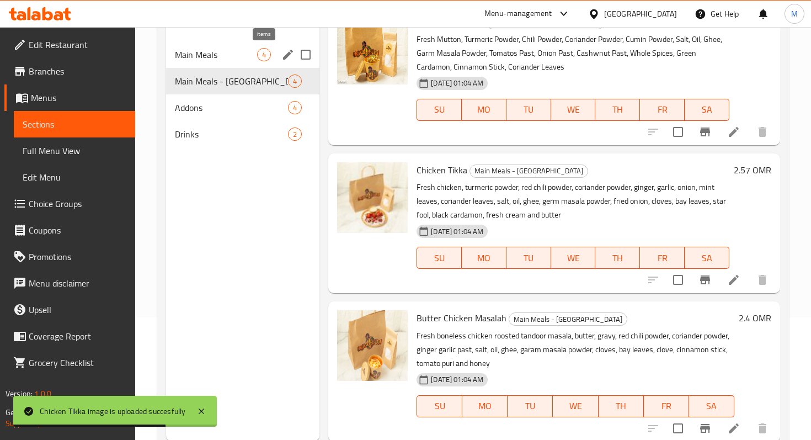
click at [264, 60] on div "4" at bounding box center [264, 54] width 14 height 13
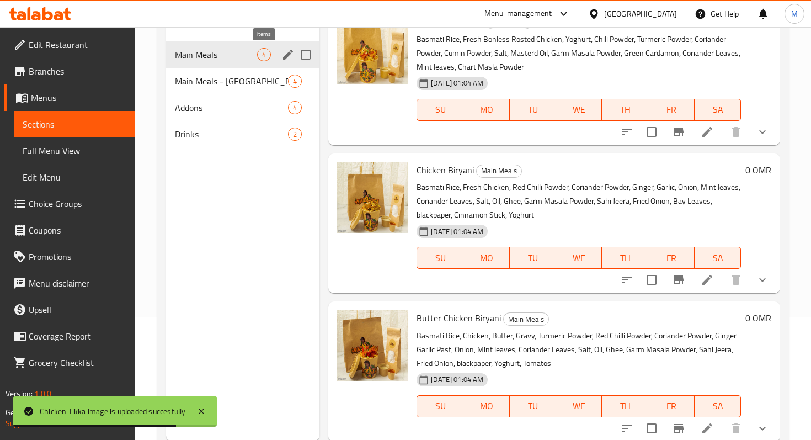
scroll to position [166, 0]
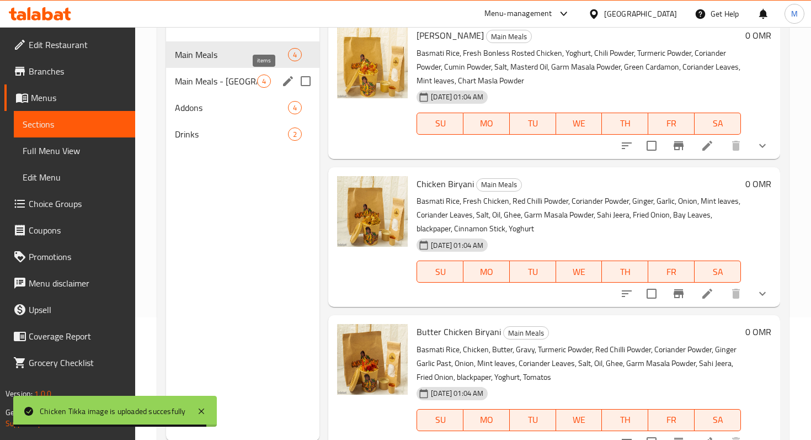
click at [267, 74] on div "4" at bounding box center [264, 80] width 14 height 13
